Goal: Communication & Community: Share content

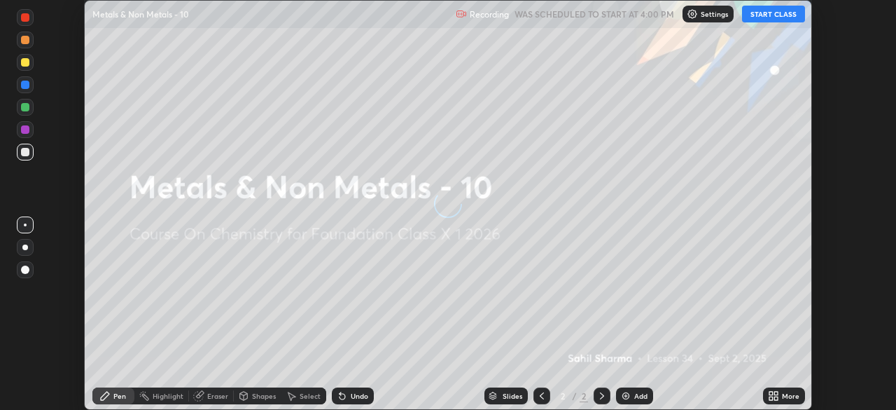
scroll to position [410, 896]
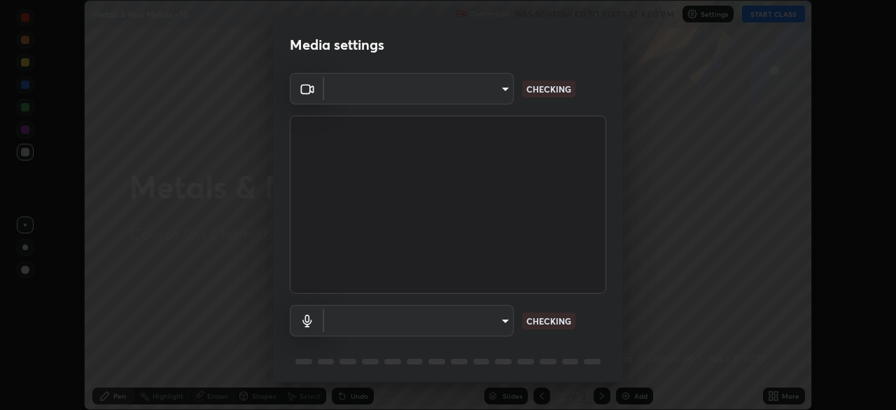
type input "ab575cb34c87f85e5516d662d1ce61e9bdcdf9427f029c366d32db6494063bf2"
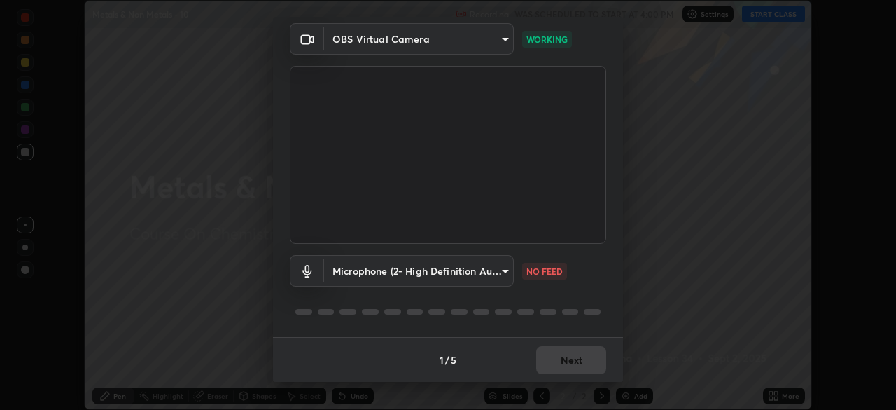
click at [480, 270] on body "Erase all Metals & Non Metals - 10 Recording WAS SCHEDULED TO START AT 4:00 PM …" at bounding box center [448, 205] width 896 height 410
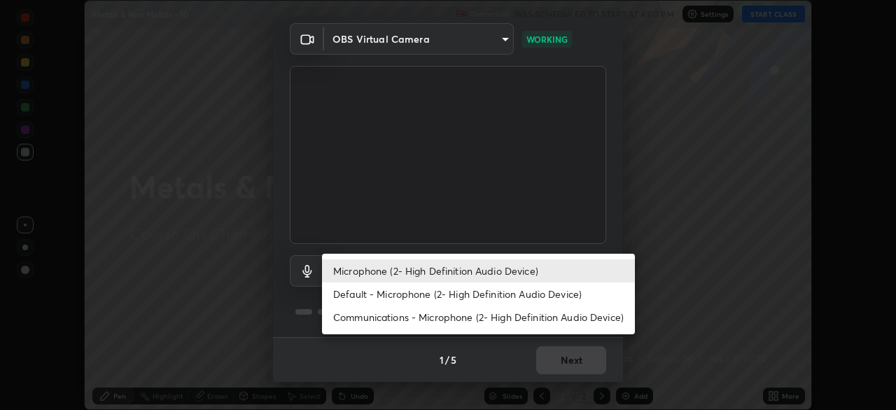
click at [443, 301] on li "Default - Microphone (2- High Definition Audio Device)" at bounding box center [478, 293] width 313 height 23
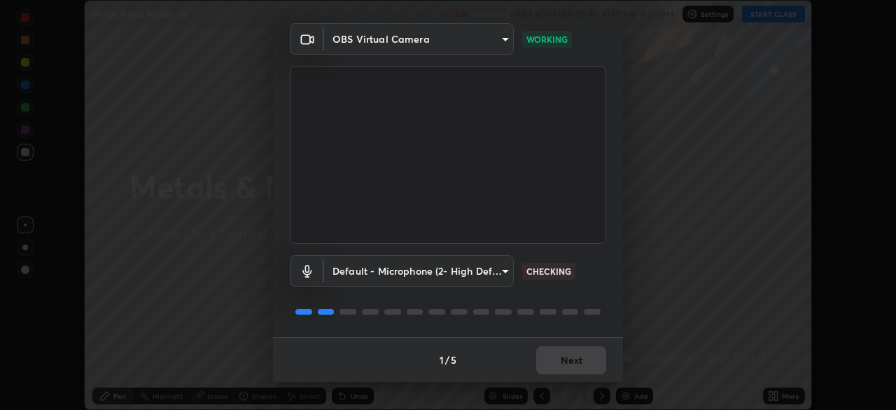
click at [477, 270] on body "Erase all Metals & Non Metals - 10 Recording WAS SCHEDULED TO START AT 4:00 PM …" at bounding box center [448, 205] width 896 height 410
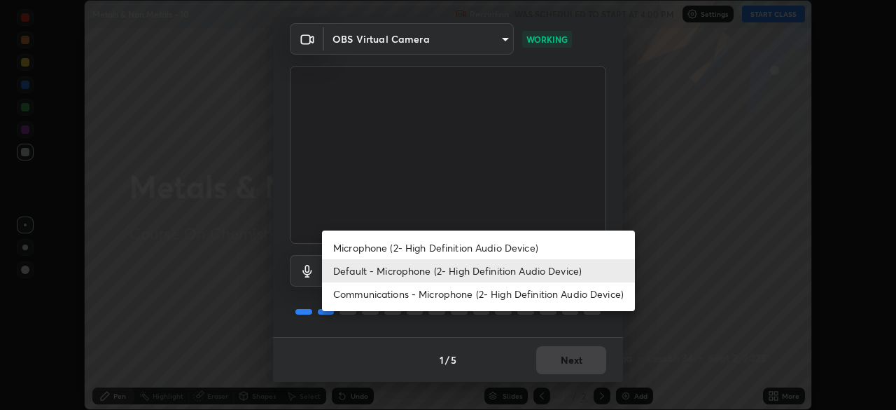
click at [469, 246] on li "Microphone (2- High Definition Audio Device)" at bounding box center [478, 247] width 313 height 23
type input "ed763d68ec3e2e3c9c4a715b2cda8bbe32e246cc1b8ba6137e6a4bc4c77b2f2c"
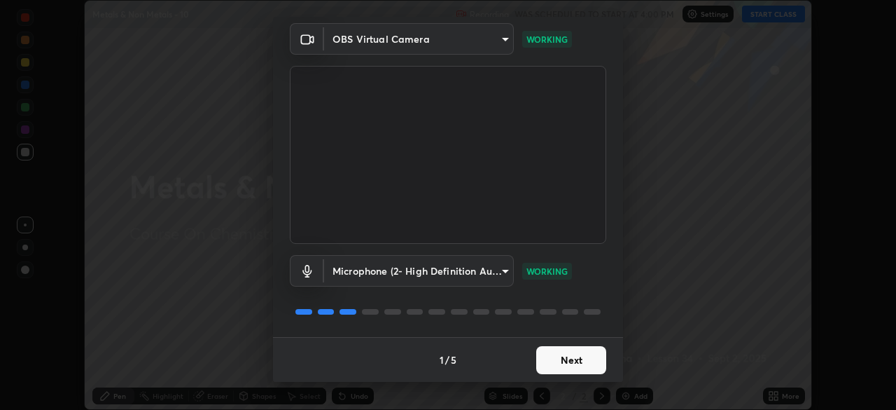
click at [561, 358] on button "Next" at bounding box center [571, 360] width 70 height 28
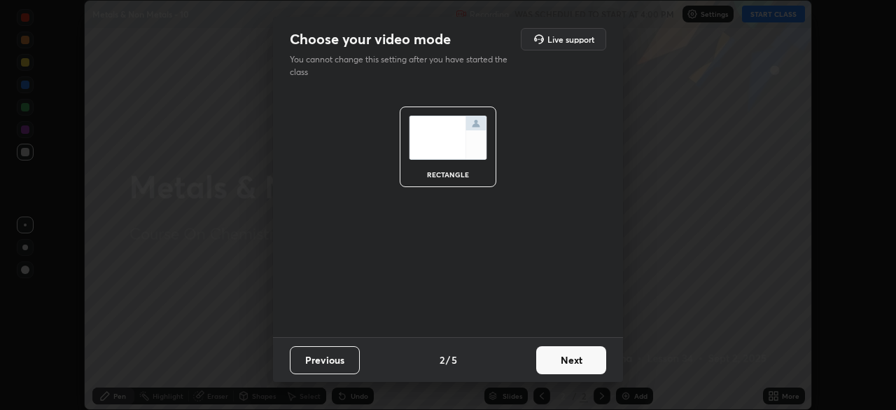
scroll to position [0, 0]
click at [564, 362] on button "Next" at bounding box center [571, 360] width 70 height 28
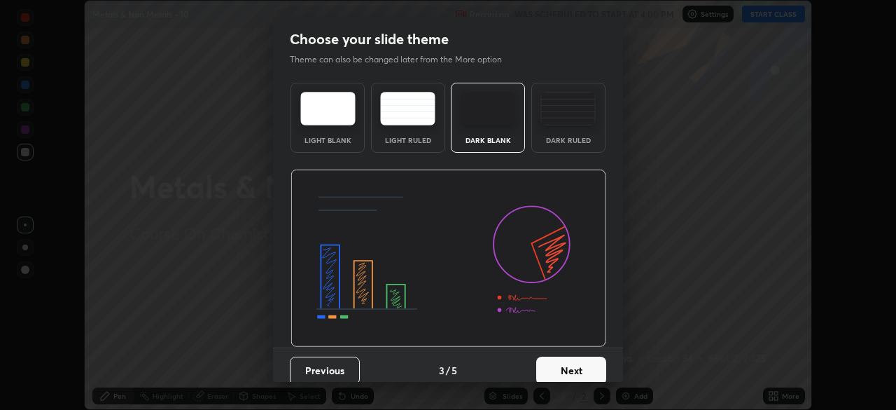
scroll to position [11, 0]
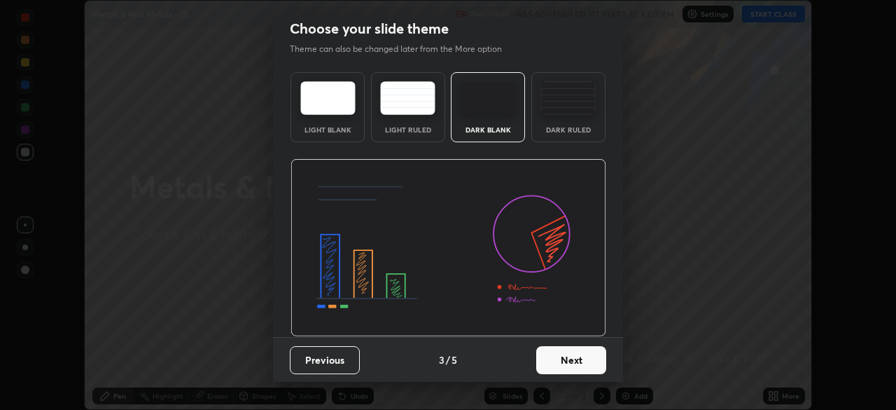
click at [569, 365] on button "Next" at bounding box center [571, 360] width 70 height 28
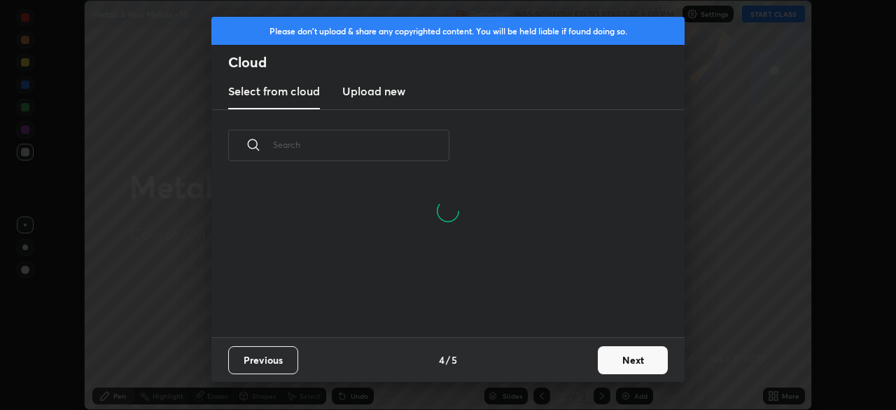
click at [627, 361] on button "Next" at bounding box center [633, 360] width 70 height 28
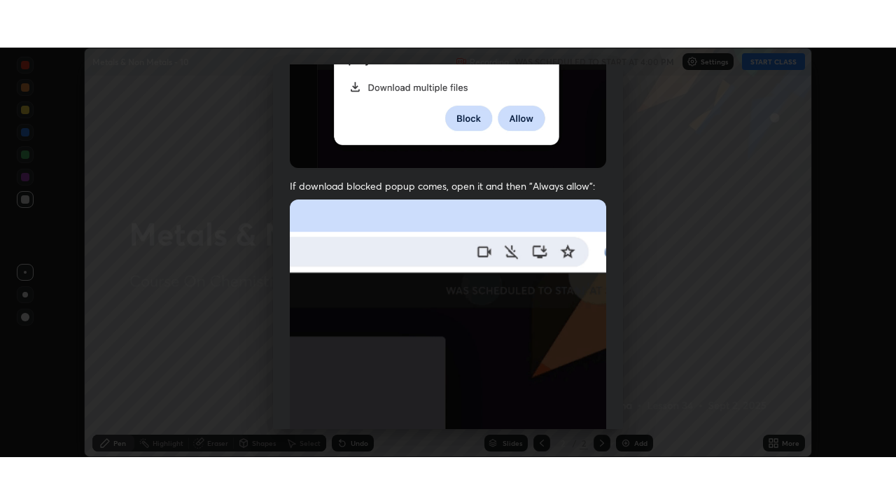
scroll to position [335, 0]
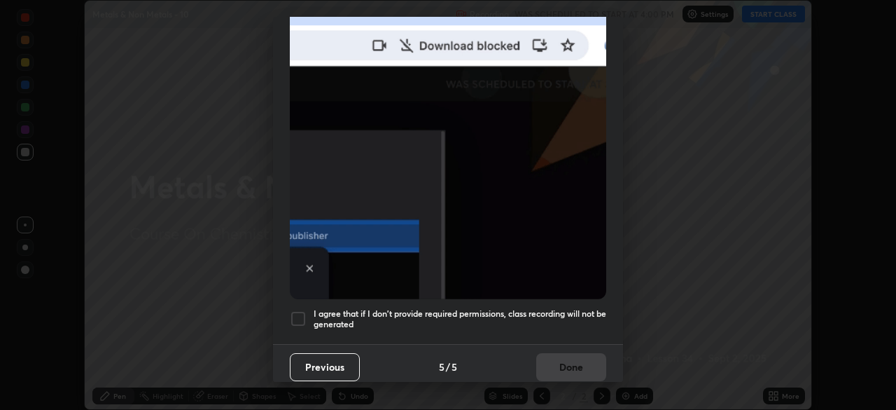
click at [301, 310] on div at bounding box center [298, 318] width 17 height 17
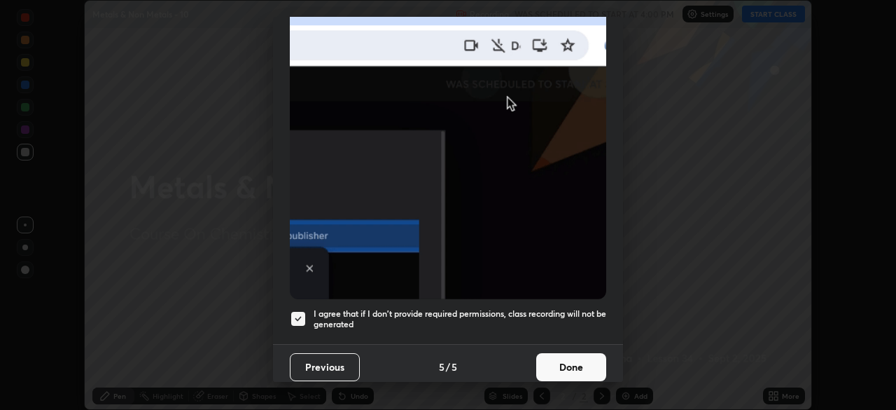
click at [569, 356] on button "Done" at bounding box center [571, 367] width 70 height 28
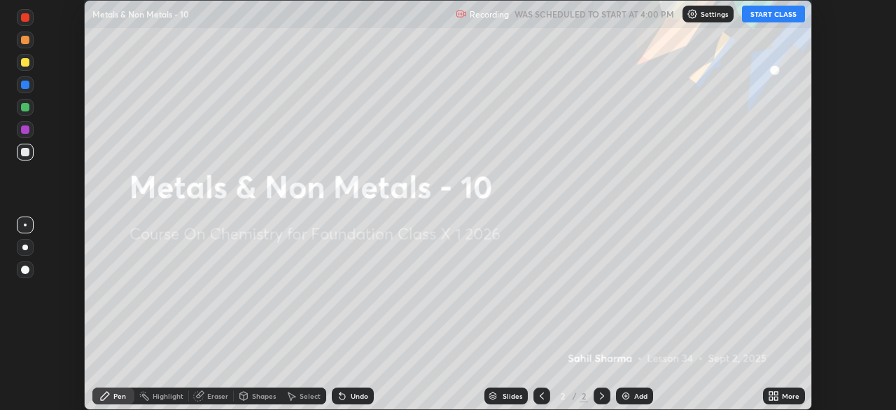
click at [774, 398] on icon at bounding box center [776, 398] width 4 height 4
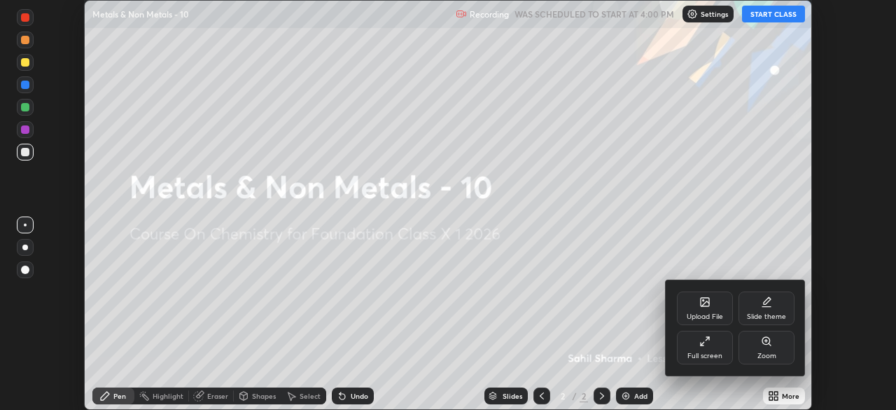
click at [701, 352] on div "Full screen" at bounding box center [704, 355] width 35 height 7
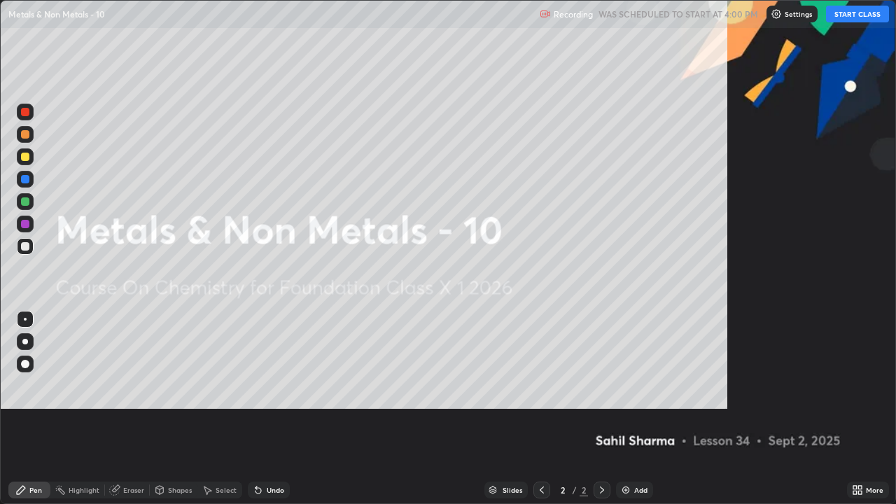
scroll to position [504, 896]
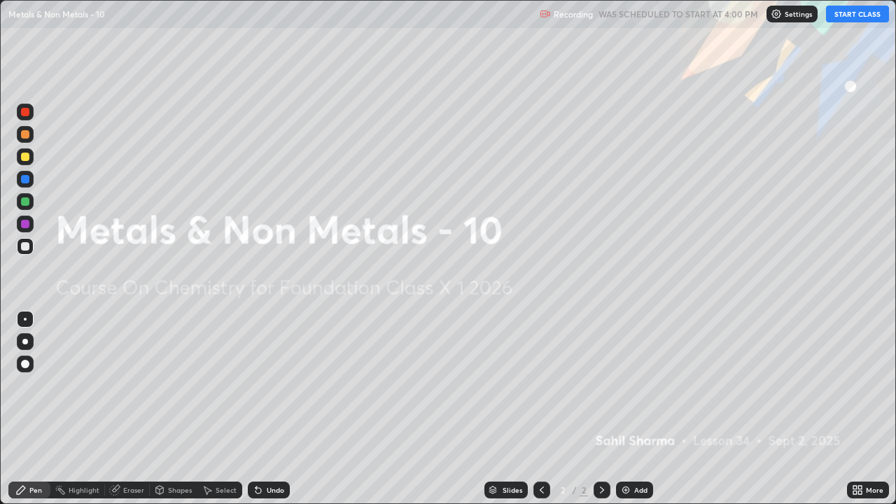
click at [630, 409] on div "Add" at bounding box center [634, 490] width 37 height 17
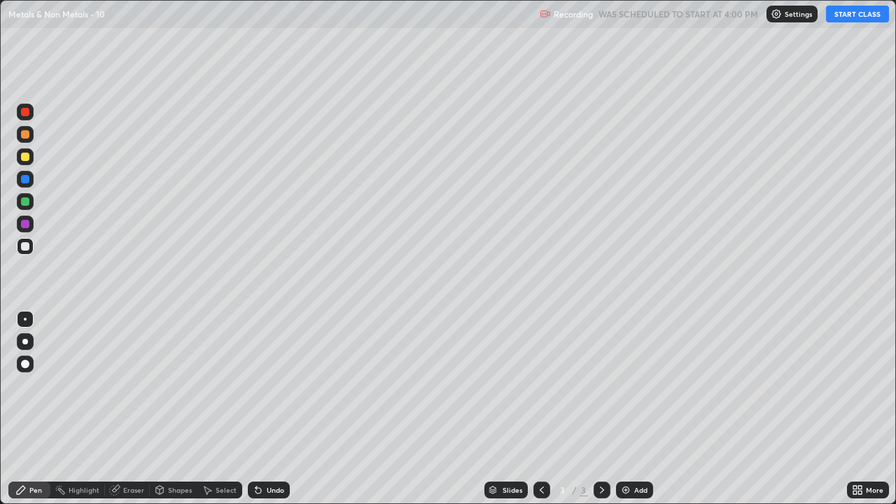
click at [27, 365] on div at bounding box center [25, 364] width 8 height 8
click at [853, 15] on button "START CLASS" at bounding box center [857, 14] width 63 height 17
click at [24, 246] on div at bounding box center [25, 246] width 8 height 8
click at [27, 157] on div at bounding box center [25, 157] width 8 height 8
click at [27, 181] on div at bounding box center [25, 179] width 8 height 8
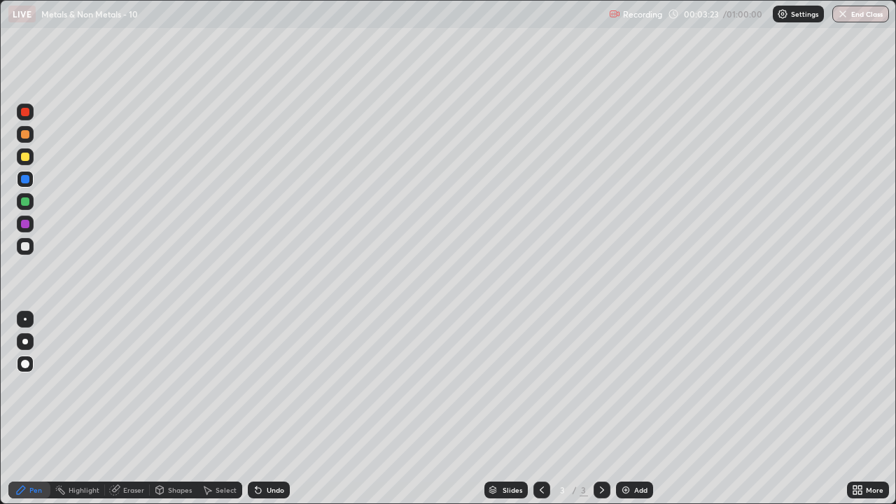
click at [27, 202] on div at bounding box center [25, 201] width 8 height 8
click at [634, 409] on div "Add" at bounding box center [640, 490] width 13 height 7
click at [27, 247] on div at bounding box center [25, 246] width 8 height 8
click at [25, 203] on div at bounding box center [25, 201] width 8 height 8
click at [27, 246] on div at bounding box center [25, 246] width 8 height 8
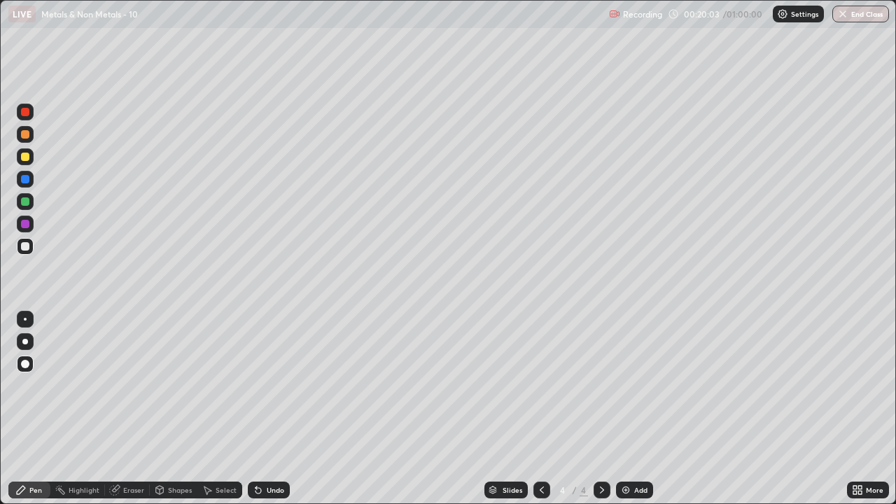
click at [634, 409] on div "Add" at bounding box center [634, 490] width 37 height 17
click at [538, 409] on icon at bounding box center [541, 489] width 11 height 11
click at [632, 409] on div "Add" at bounding box center [634, 490] width 37 height 17
click at [25, 157] on div at bounding box center [25, 157] width 8 height 8
click at [31, 251] on div at bounding box center [25, 246] width 17 height 17
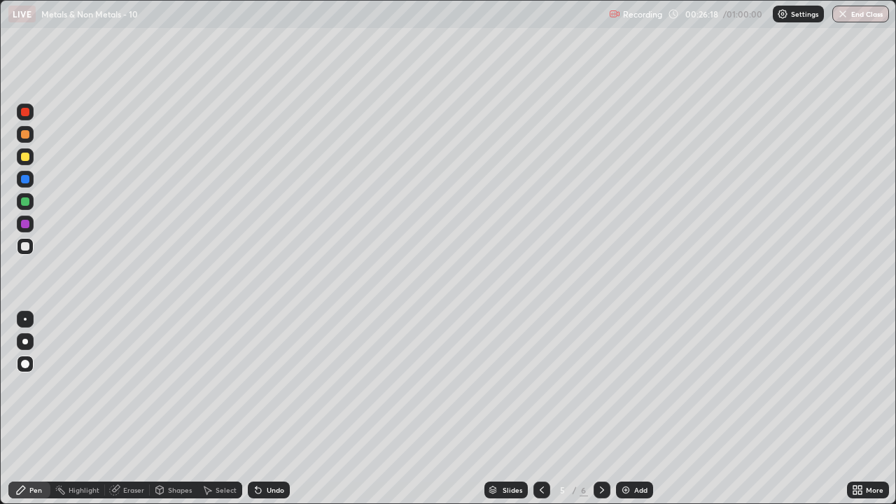
click at [636, 409] on div "Add" at bounding box center [640, 490] width 13 height 7
click at [24, 155] on div at bounding box center [25, 157] width 8 height 8
click at [22, 249] on div at bounding box center [25, 246] width 8 height 8
click at [26, 245] on div at bounding box center [25, 246] width 8 height 8
click at [25, 156] on div at bounding box center [25, 157] width 8 height 8
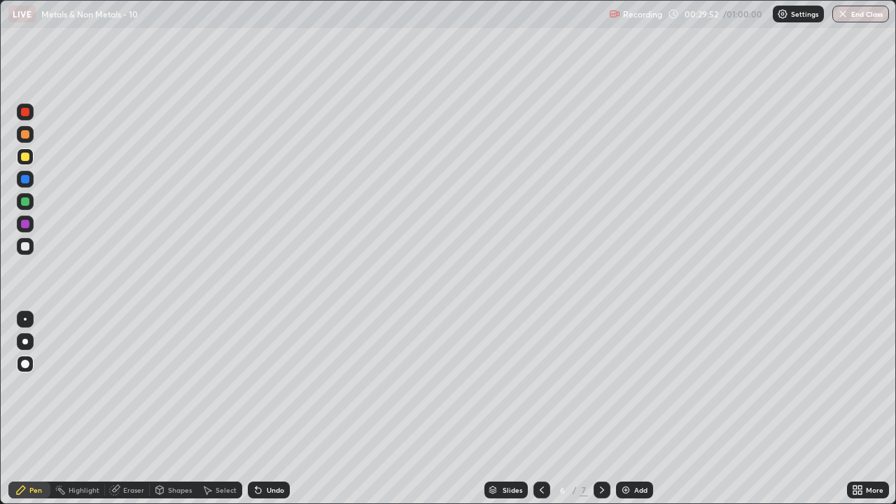
click at [27, 245] on div at bounding box center [25, 246] width 8 height 8
click at [26, 155] on div at bounding box center [25, 157] width 8 height 8
click at [25, 245] on div at bounding box center [25, 246] width 8 height 8
click at [24, 202] on div at bounding box center [25, 201] width 8 height 8
click at [631, 409] on div "Add" at bounding box center [634, 490] width 37 height 17
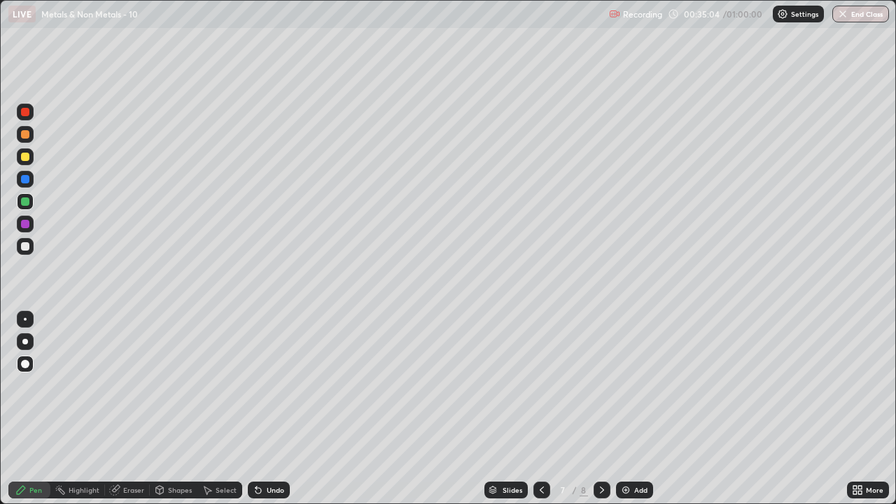
click at [22, 248] on div at bounding box center [25, 246] width 8 height 8
click at [26, 155] on div at bounding box center [25, 157] width 8 height 8
click at [641, 409] on div "Add" at bounding box center [634, 490] width 37 height 17
click at [26, 203] on div at bounding box center [25, 201] width 8 height 8
click at [22, 244] on div at bounding box center [25, 246] width 8 height 8
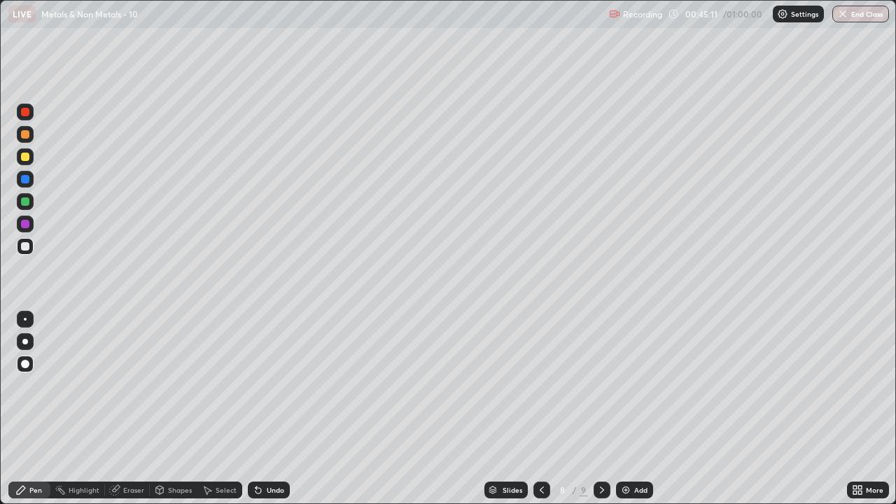
click at [25, 158] on div at bounding box center [25, 157] width 8 height 8
click at [264, 409] on div "Undo" at bounding box center [269, 490] width 42 height 17
click at [622, 409] on img at bounding box center [625, 489] width 11 height 11
click at [625, 409] on img at bounding box center [625, 489] width 11 height 11
click at [25, 244] on div at bounding box center [25, 246] width 8 height 8
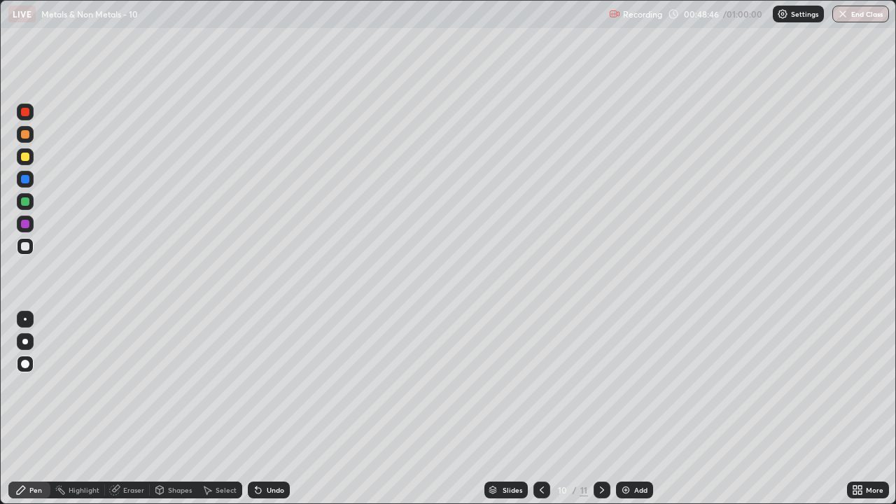
click at [132, 409] on div "Eraser" at bounding box center [133, 490] width 21 height 7
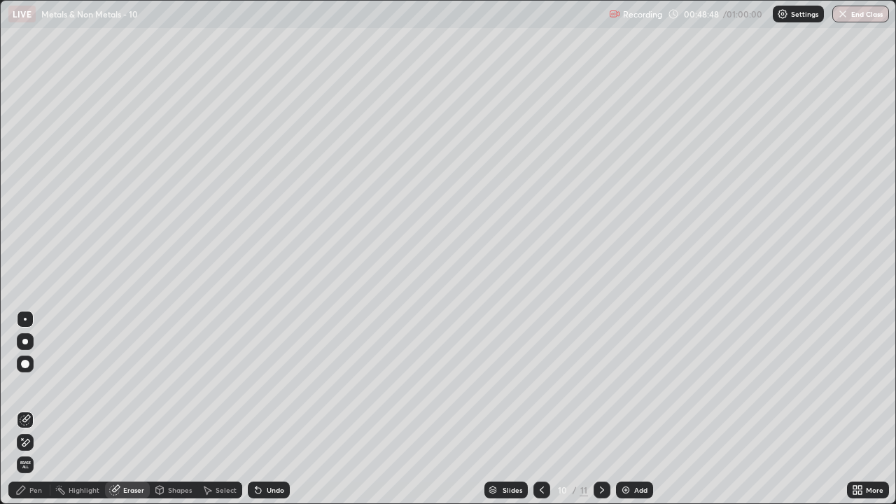
click at [31, 409] on div "Pen" at bounding box center [35, 490] width 13 height 7
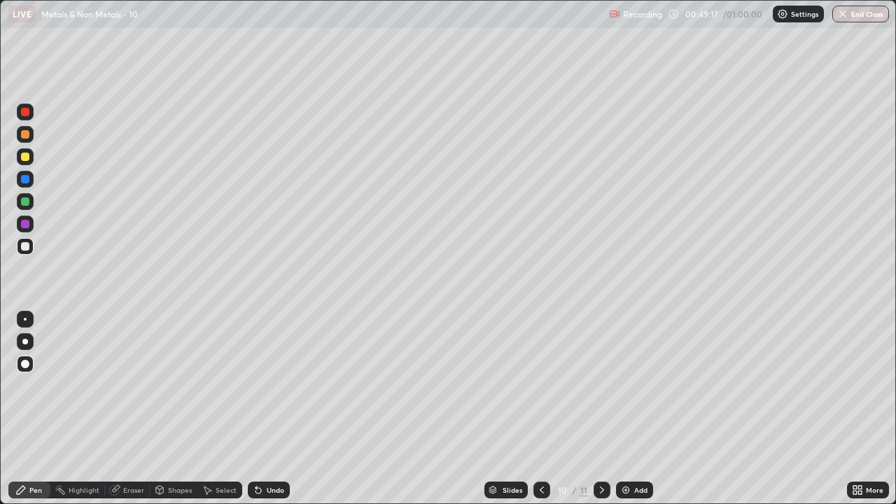
click at [621, 409] on img at bounding box center [625, 489] width 11 height 11
click at [25, 226] on div at bounding box center [25, 224] width 8 height 8
click at [628, 409] on img at bounding box center [625, 489] width 11 height 11
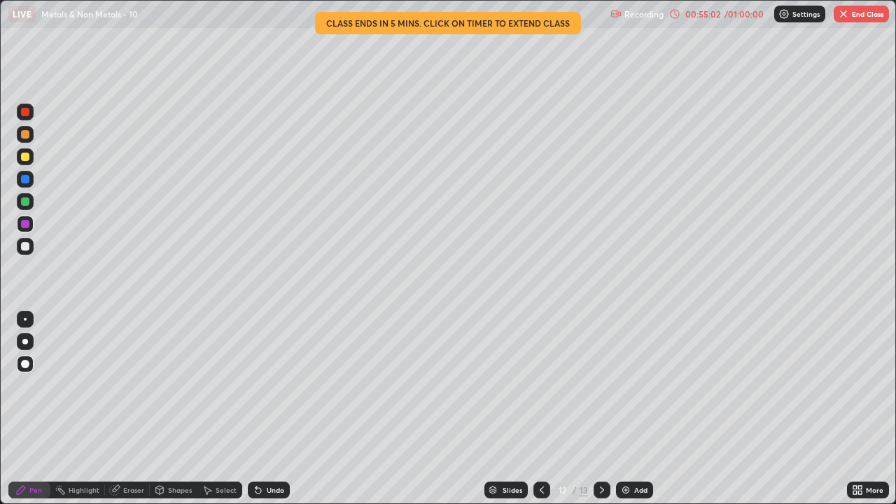
click at [24, 247] on div at bounding box center [25, 246] width 8 height 8
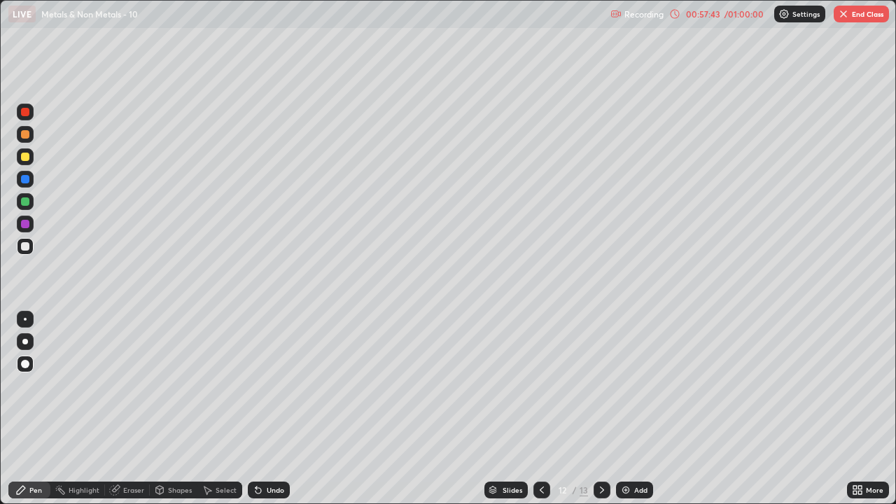
click at [863, 18] on button "End Class" at bounding box center [861, 14] width 55 height 17
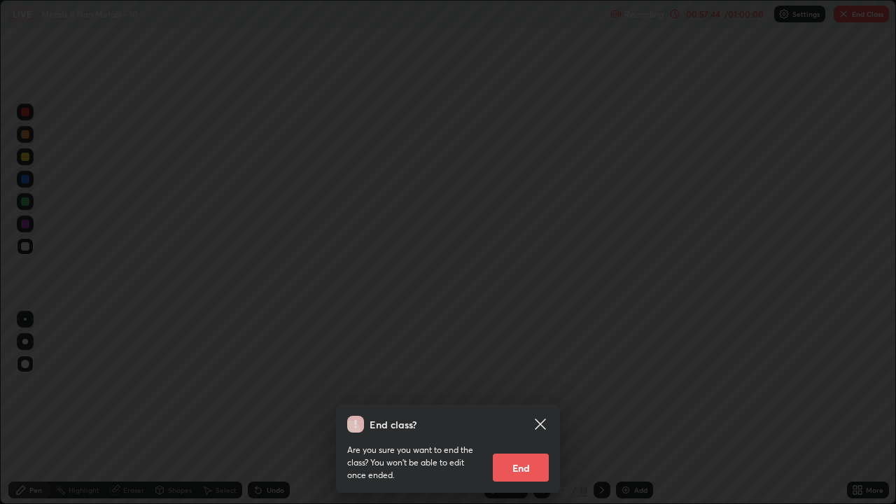
click at [525, 409] on button "End" at bounding box center [521, 468] width 56 height 28
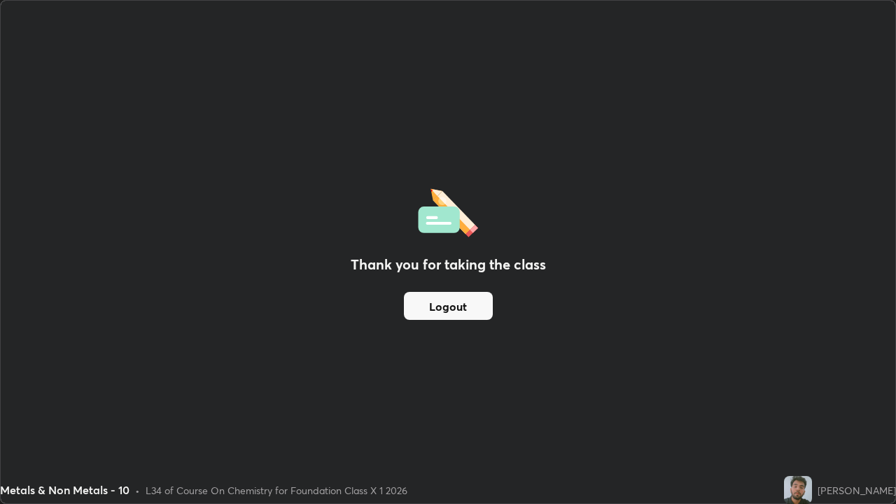
click at [426, 305] on button "Logout" at bounding box center [448, 306] width 89 height 28
